Goal: Task Accomplishment & Management: Use online tool/utility

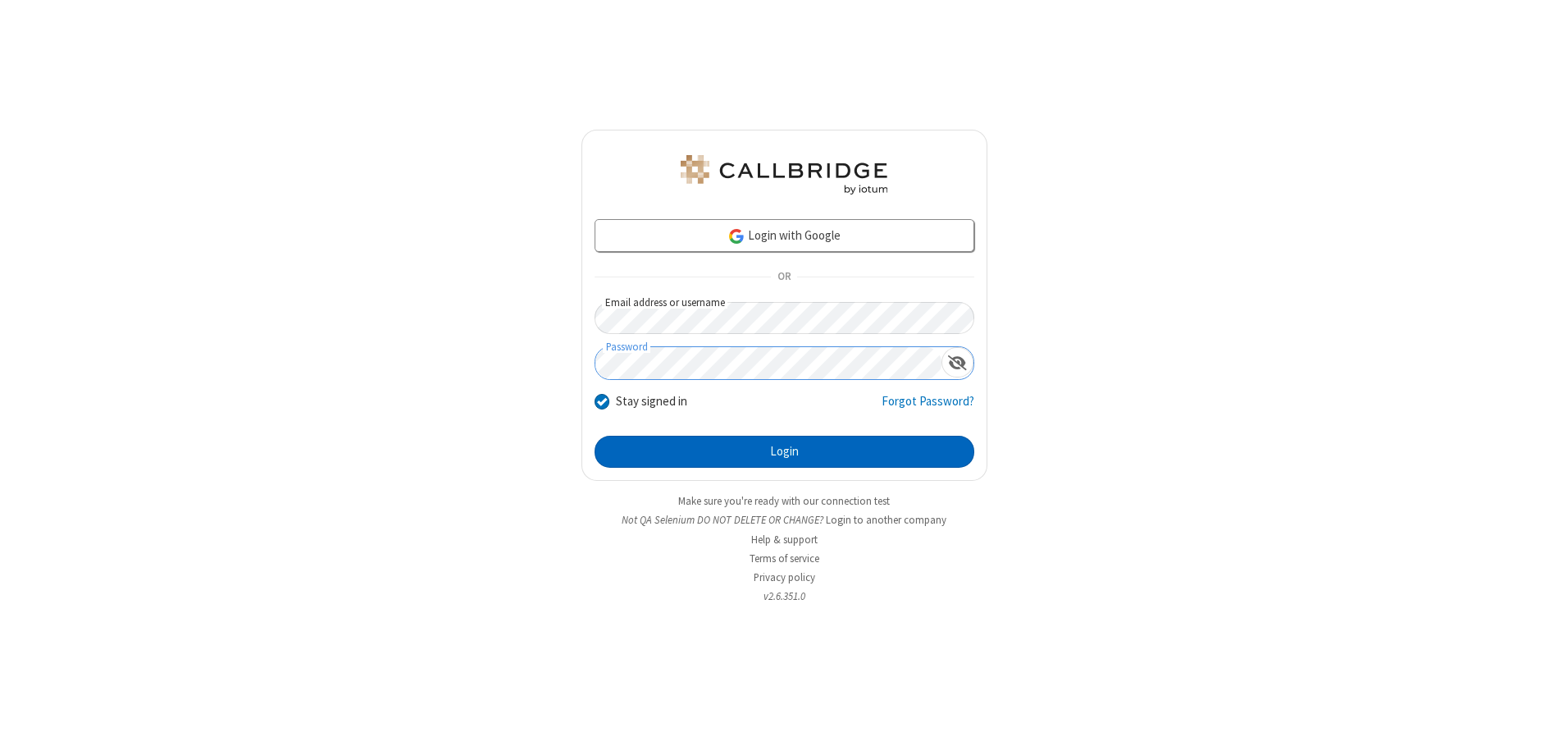
click at [784, 451] on button "Login" at bounding box center [784, 452] width 380 height 33
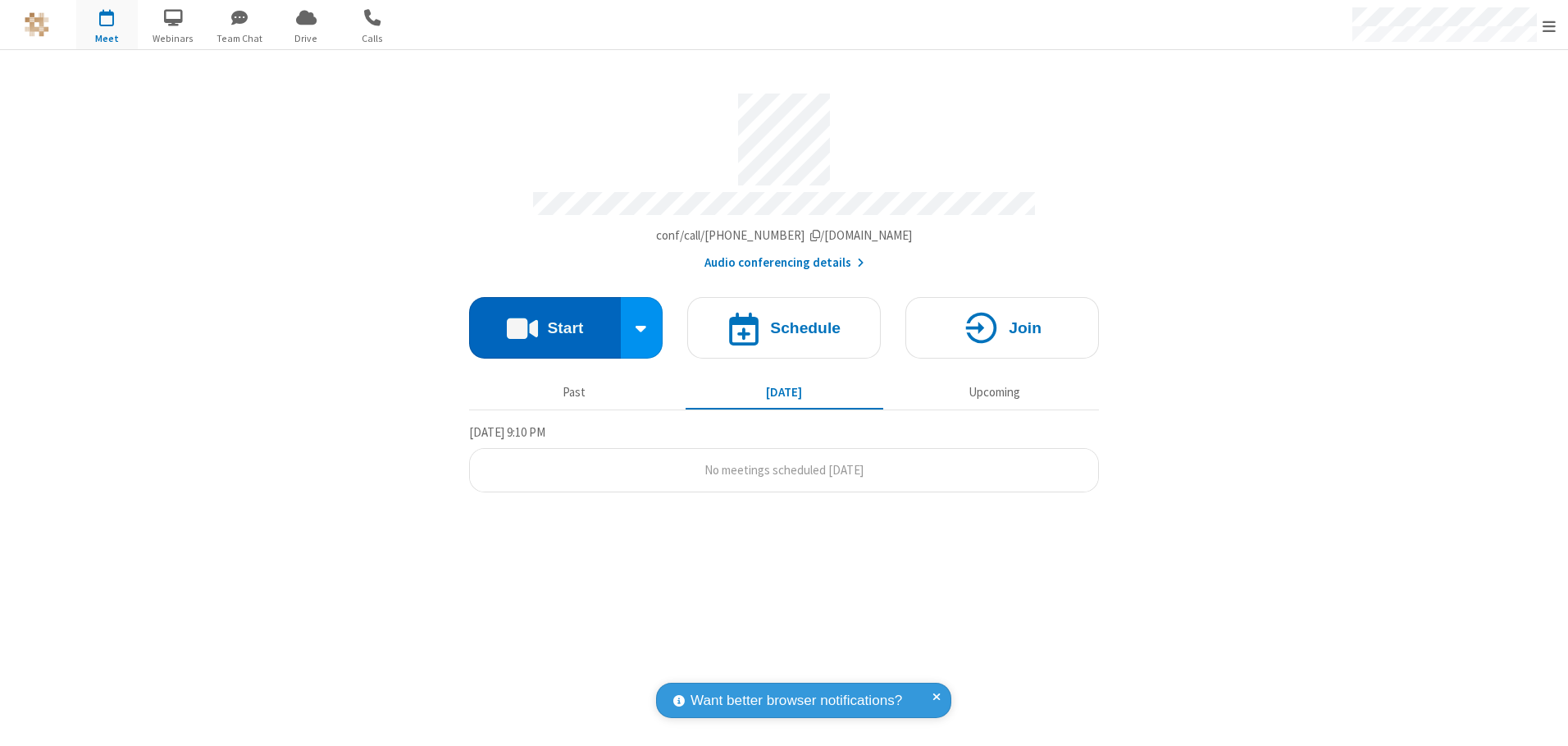
click at [545, 322] on button "Start" at bounding box center [545, 328] width 152 height 62
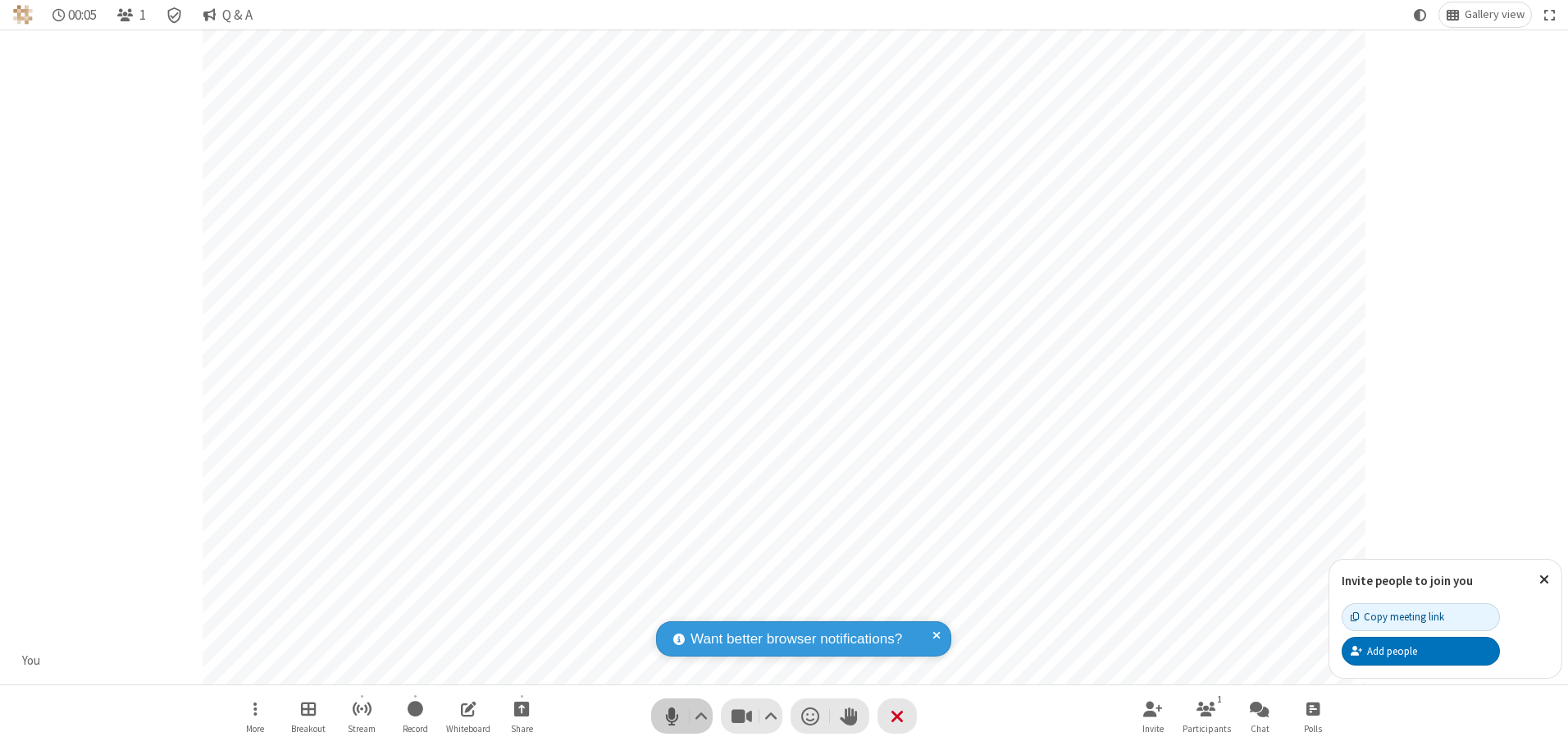
click at [672, 716] on span "Mute (Alt+A)" at bounding box center [671, 716] width 24 height 24
click at [672, 716] on span "Unmute (Alt+A)" at bounding box center [671, 716] width 24 height 24
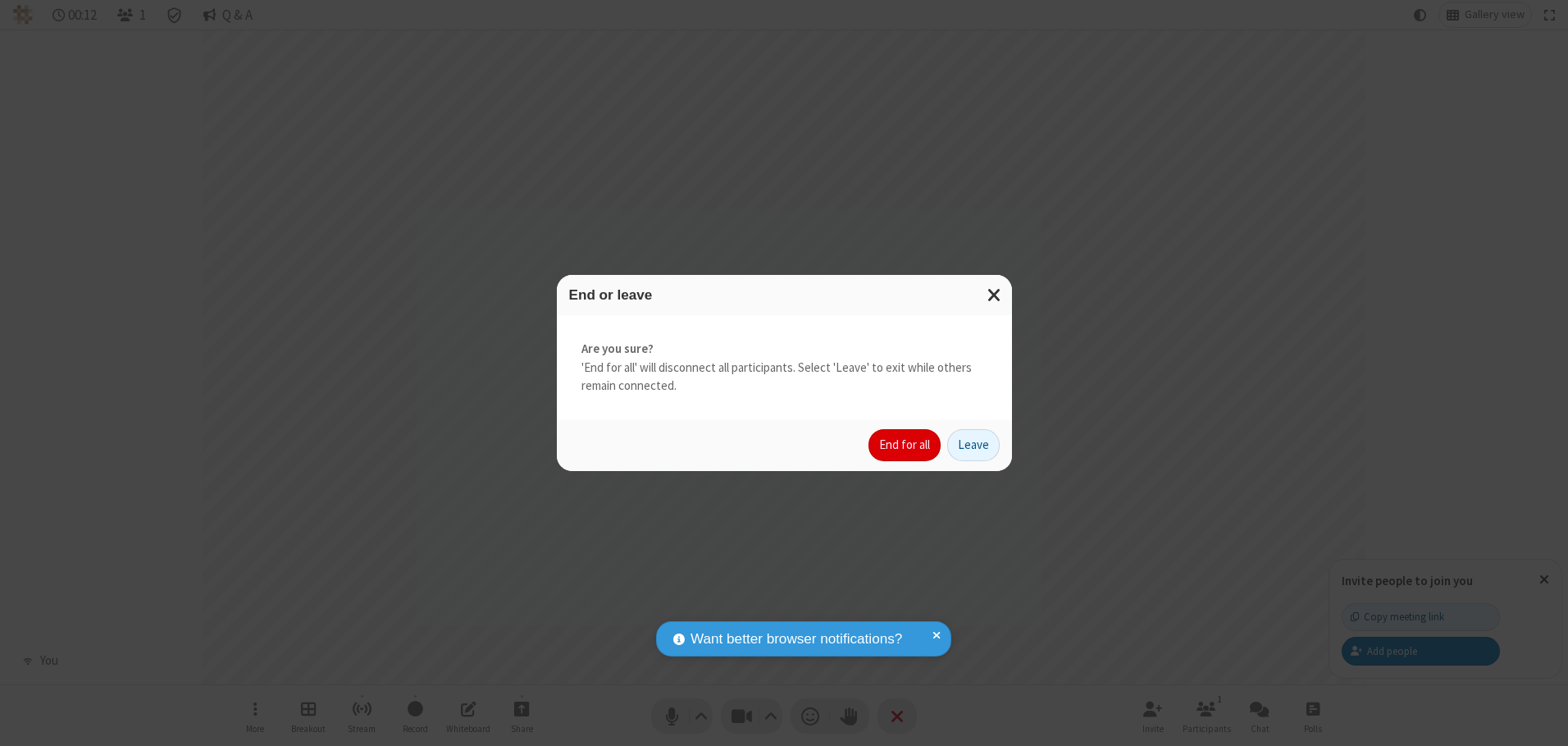
click at [905, 445] on button "End for all" at bounding box center [904, 445] width 72 height 33
